Goal: Find specific page/section: Find specific page/section

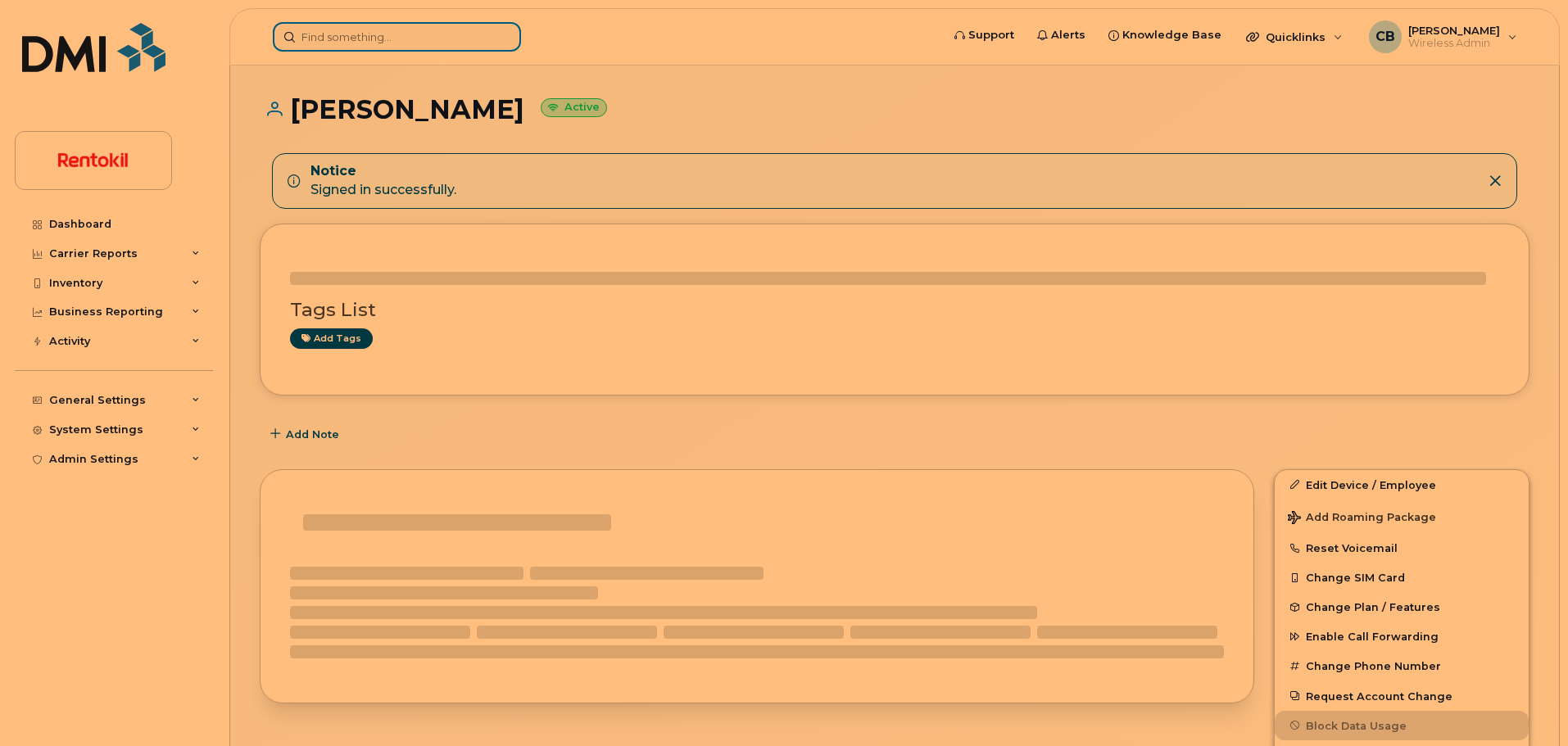
click at [337, 32] on input at bounding box center [397, 37] width 248 height 30
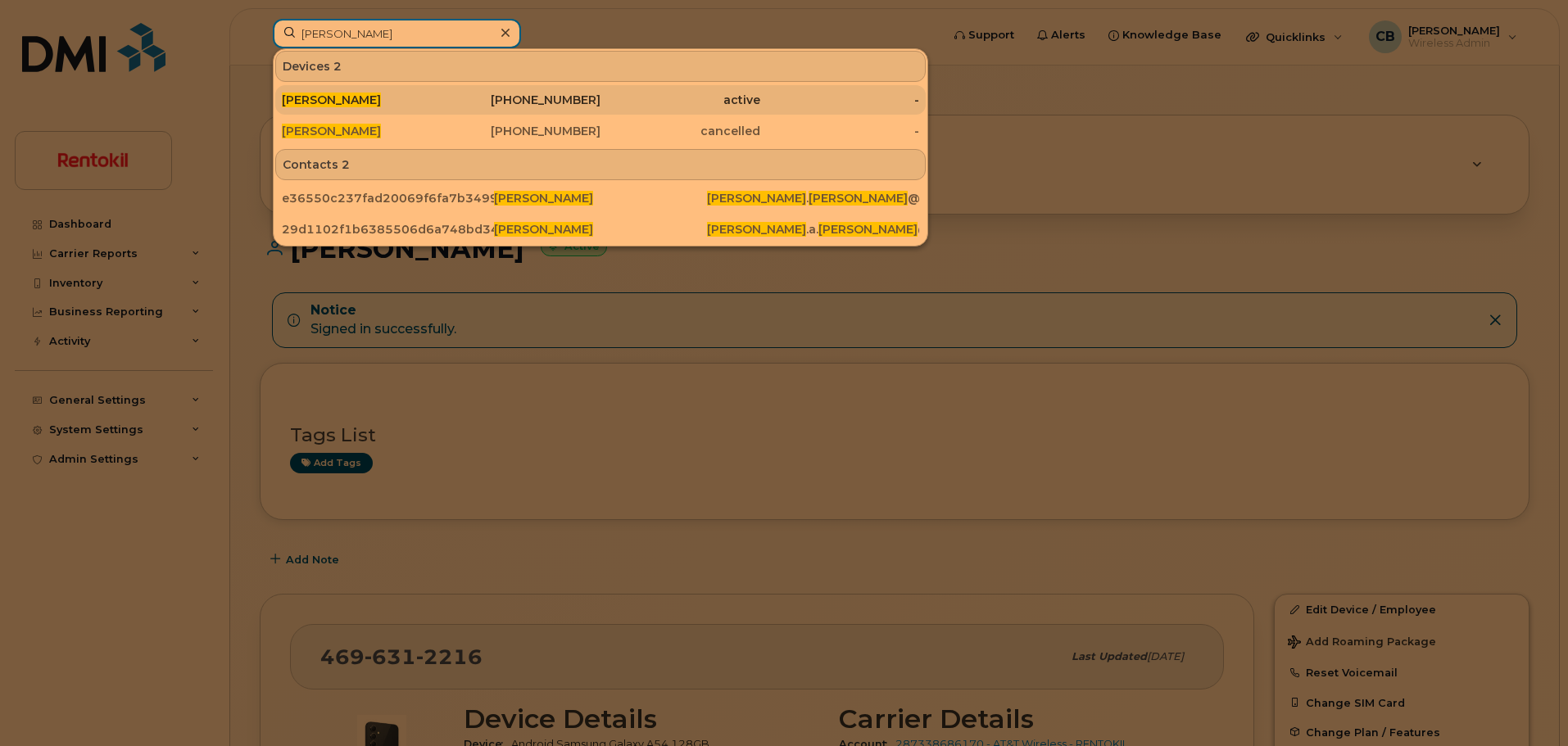
type input "chris thomas"
click at [351, 98] on span "[PERSON_NAME]" at bounding box center [331, 100] width 99 height 15
